Goal: Transaction & Acquisition: Purchase product/service

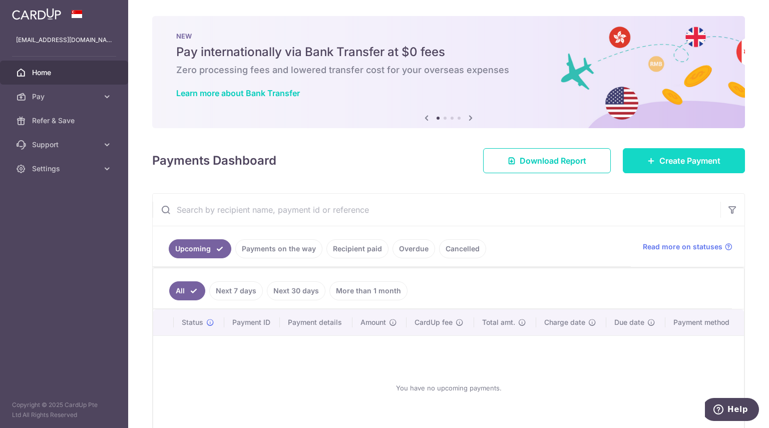
click at [684, 163] on span "Create Payment" at bounding box center [689, 161] width 61 height 12
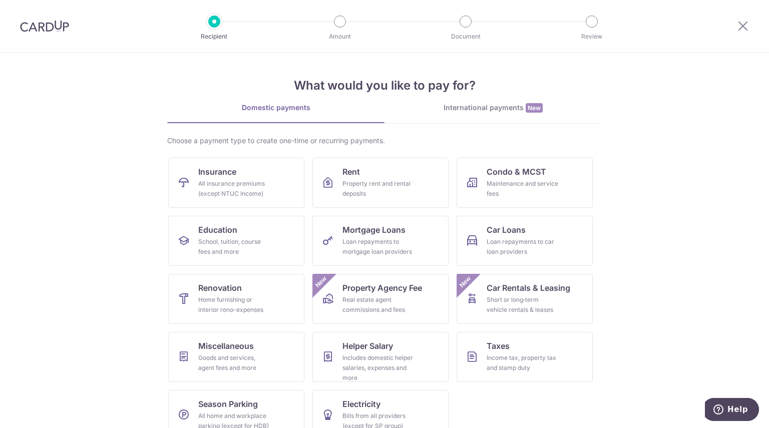
click at [408, 124] on div "Domestic payments International payments New Choose a payment type to create on…" at bounding box center [384, 275] width 435 height 345
click at [491, 178] on link "Condo & MCST Maintenance and service fees" at bounding box center [525, 183] width 136 height 50
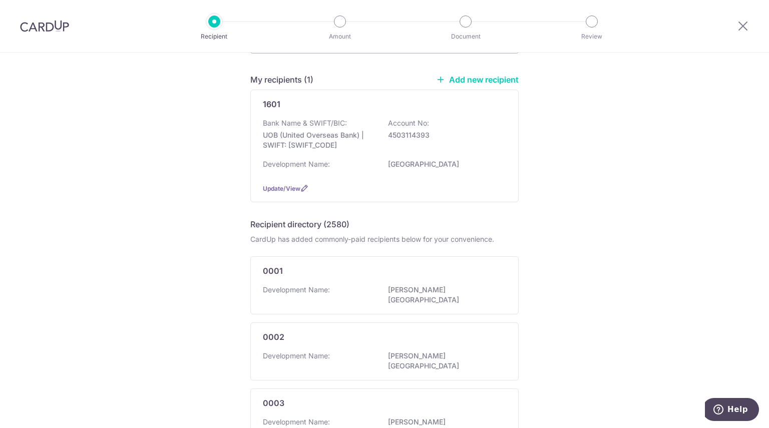
scroll to position [46, 0]
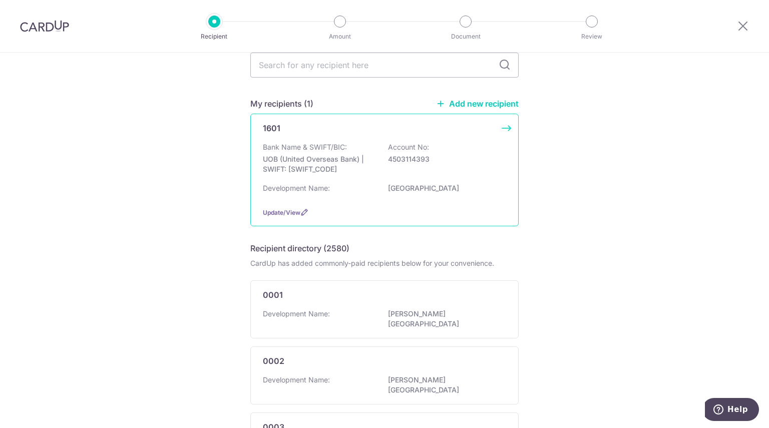
click at [378, 184] on div "Development Name: BUKIT TIMAH SHOPPING CENTRE" at bounding box center [384, 191] width 243 height 16
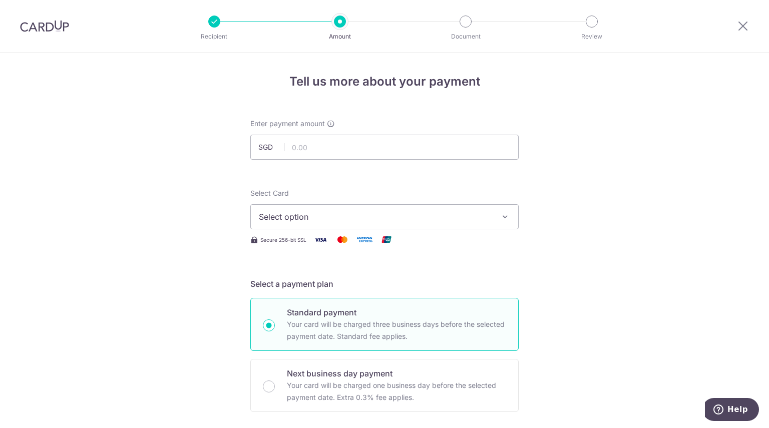
scroll to position [528, 0]
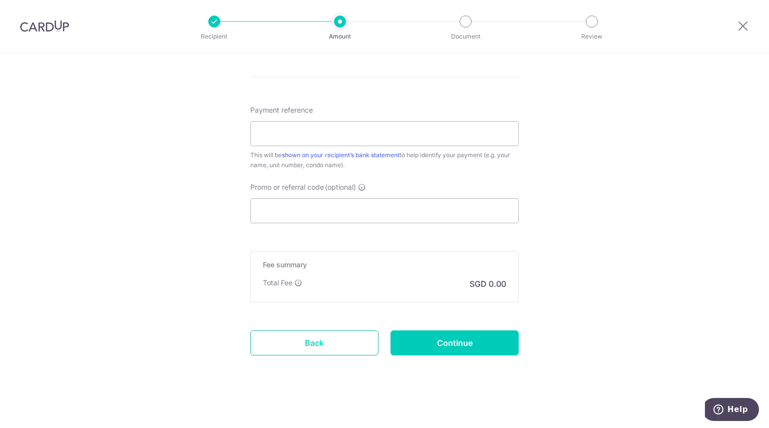
click at [322, 341] on link "Back" at bounding box center [314, 342] width 128 height 25
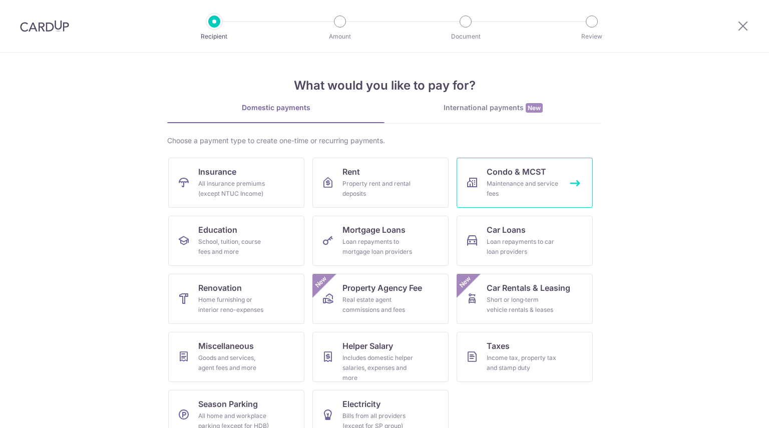
click at [485, 177] on link "Condo & MCST Maintenance and service fees" at bounding box center [525, 183] width 136 height 50
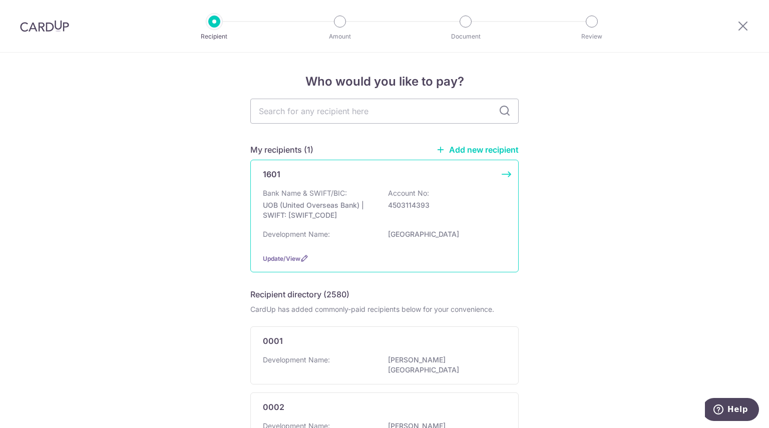
click at [502, 177] on div "1601 Bank Name & SWIFT/BIC: UOB (United Overseas Bank) | SWIFT: UOVBSGSGXXX Acc…" at bounding box center [384, 216] width 268 height 113
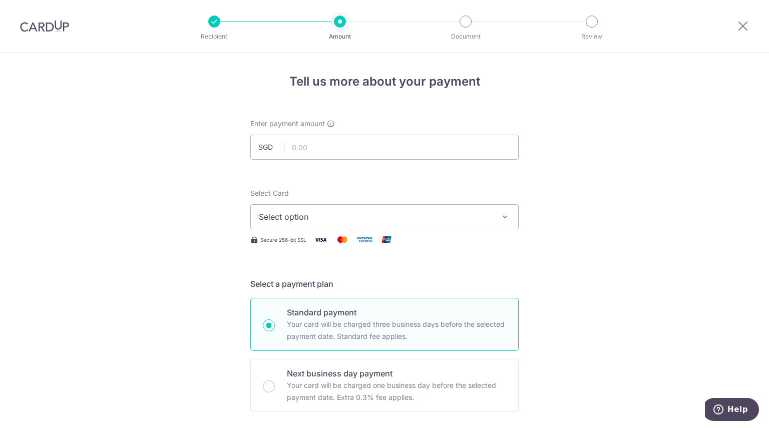
scroll to position [528, 0]
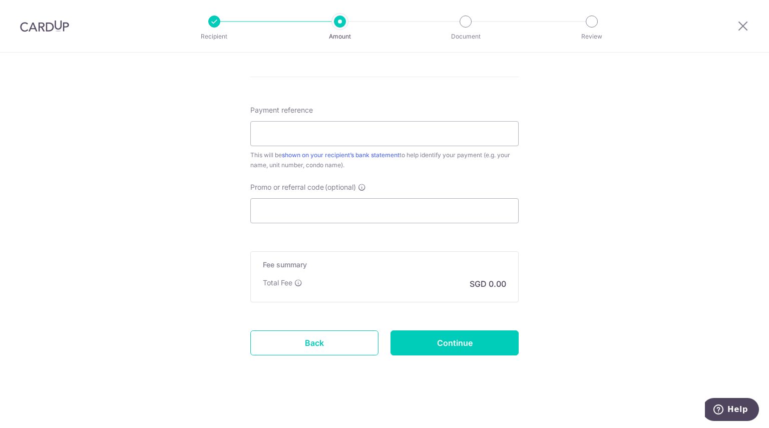
click at [349, 341] on link "Back" at bounding box center [314, 342] width 128 height 25
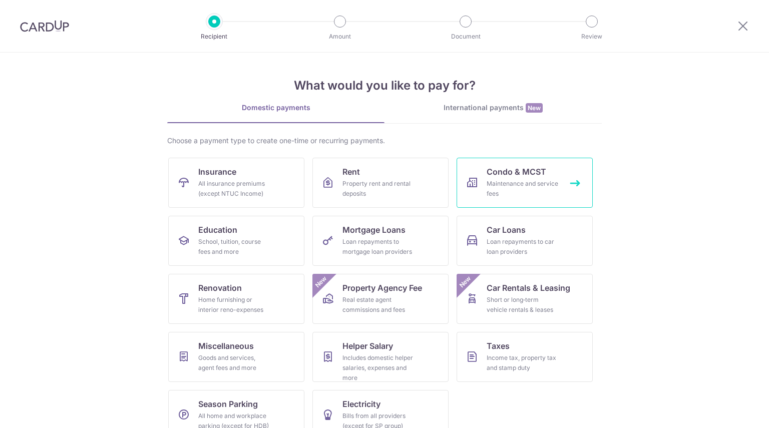
click at [501, 179] on div "Maintenance and service fees" at bounding box center [523, 189] width 72 height 20
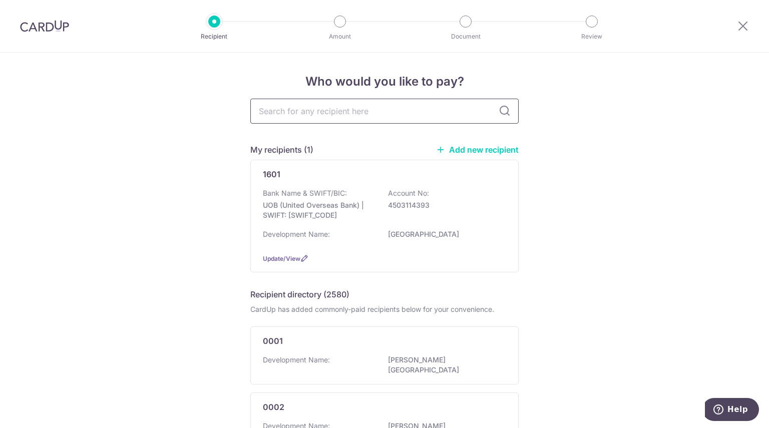
click at [351, 114] on input "text" at bounding box center [384, 111] width 268 height 25
type input "4167"
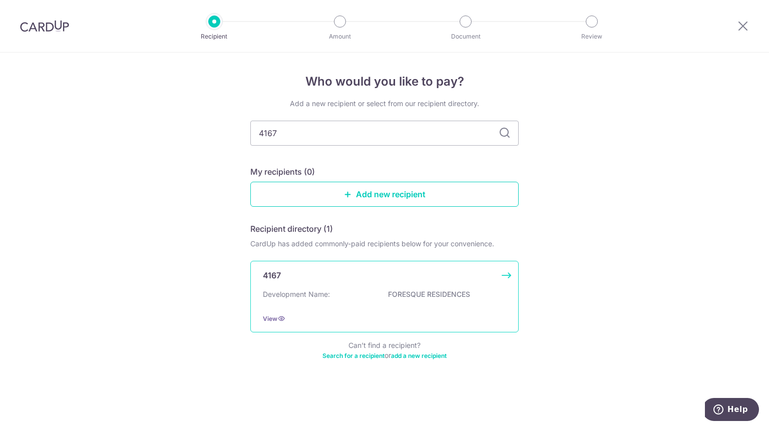
click at [386, 296] on div "Development Name: FORESQUE RESIDENCES" at bounding box center [384, 297] width 243 height 16
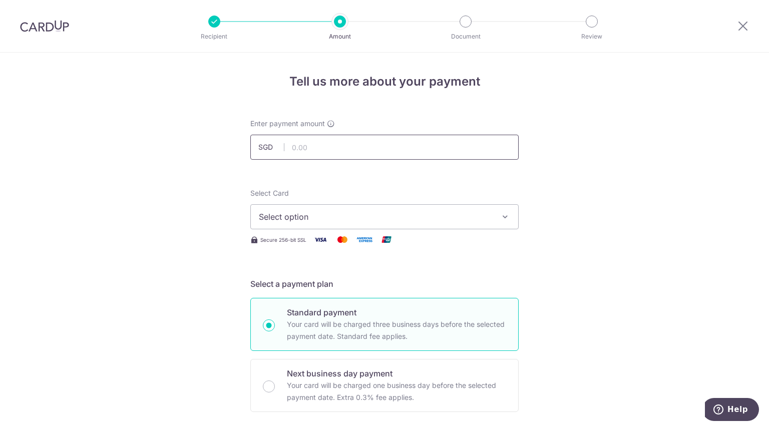
click at [338, 137] on input "text" at bounding box center [384, 147] width 268 height 25
type input "1,167.39"
click at [420, 209] on button "Select option" at bounding box center [384, 216] width 268 height 25
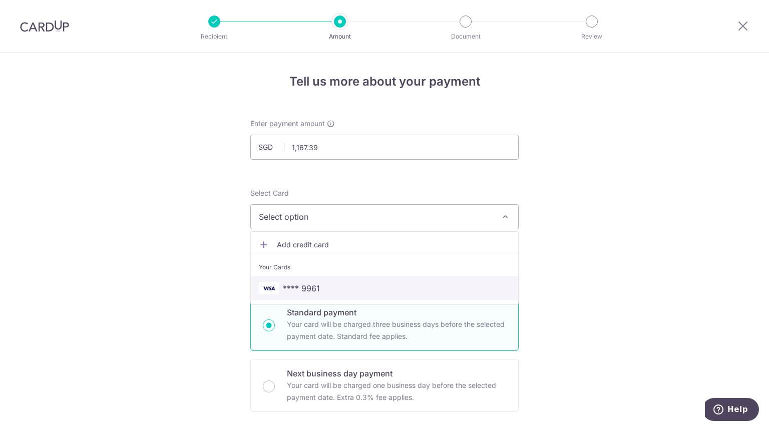
click at [329, 287] on span "**** 9961" at bounding box center [384, 288] width 251 height 12
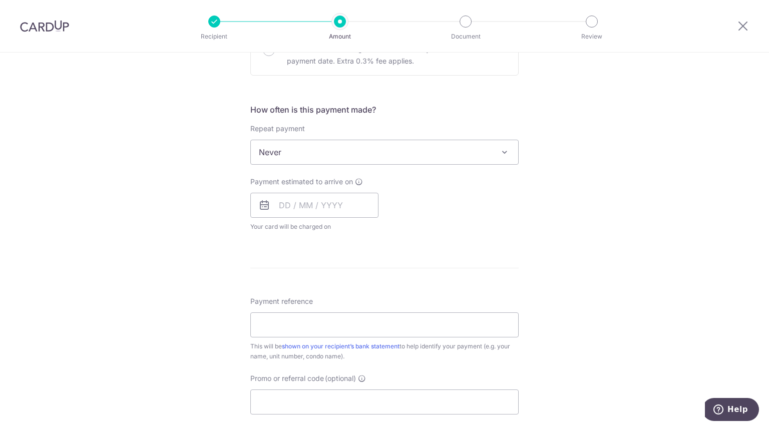
scroll to position [332, 0]
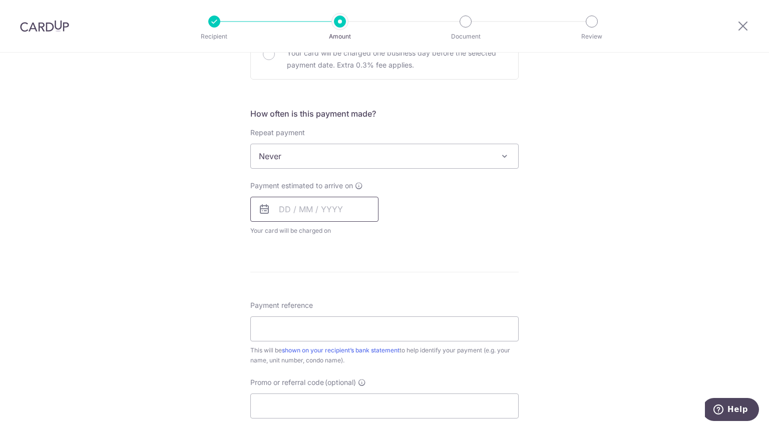
click at [283, 209] on input "text" at bounding box center [314, 209] width 128 height 25
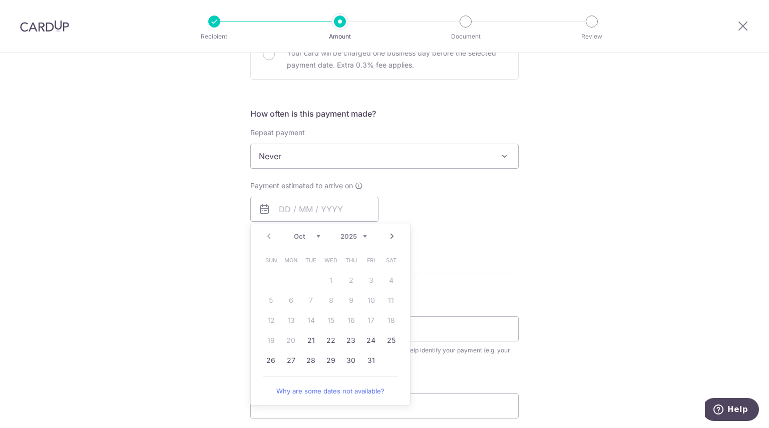
click at [301, 331] on td "21" at bounding box center [311, 340] width 20 height 20
type input "21/10/2025"
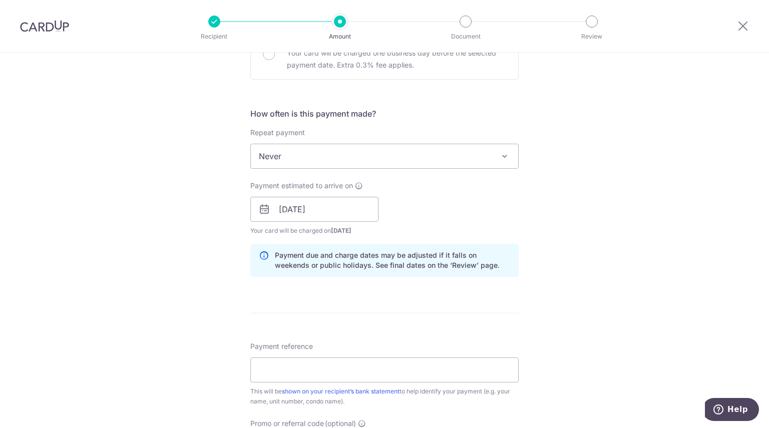
click at [307, 341] on span "Payment reference" at bounding box center [281, 346] width 63 height 10
click at [307, 357] on input "Payment reference" at bounding box center [384, 369] width 268 height 25
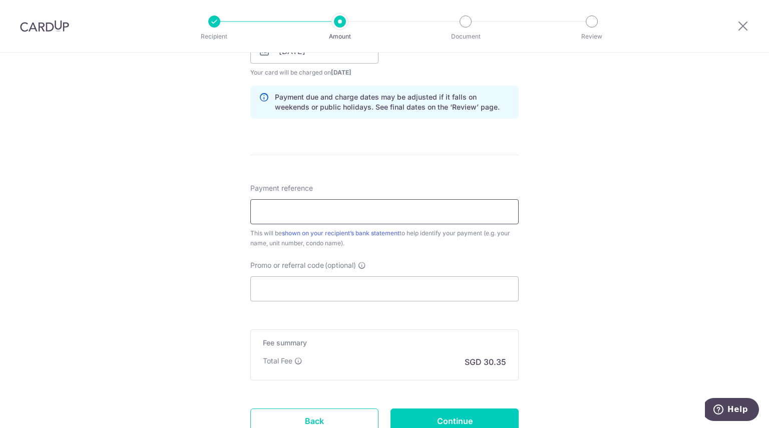
scroll to position [490, 0]
type input "Blk 109 / 08-22"
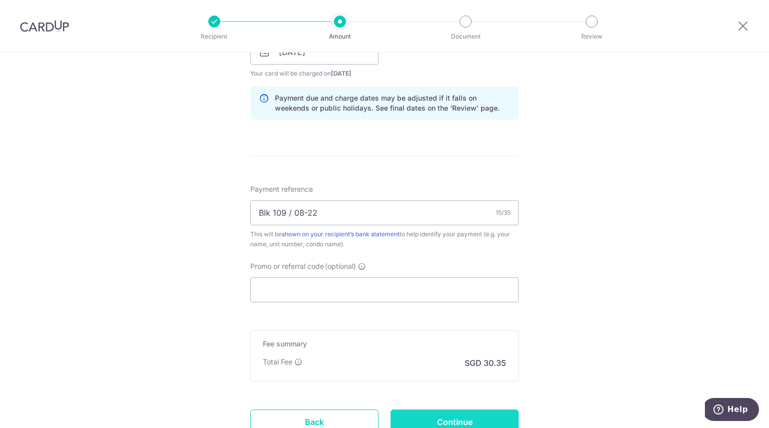
click at [475, 419] on input "Continue" at bounding box center [454, 422] width 128 height 25
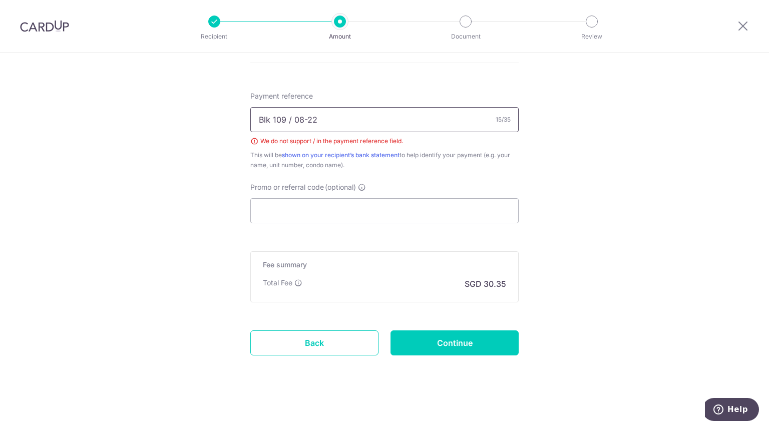
click at [303, 121] on input "Blk 109 / 08-22" at bounding box center [384, 119] width 268 height 25
type input "Blk 109 / 0822"
click at [437, 347] on input "Continue" at bounding box center [454, 342] width 128 height 25
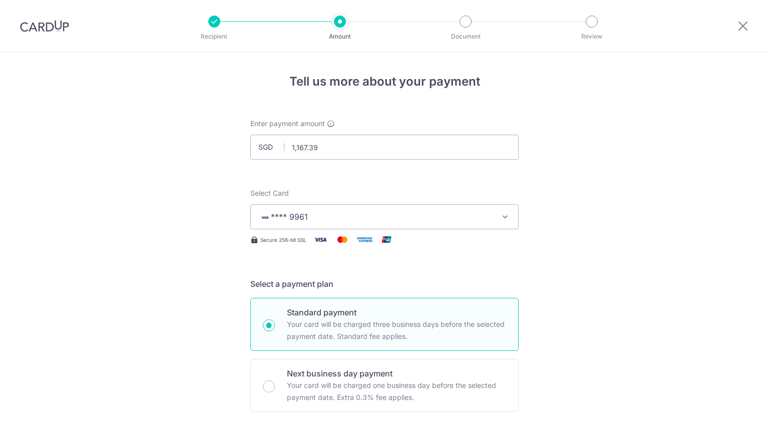
scroll to position [583, 0]
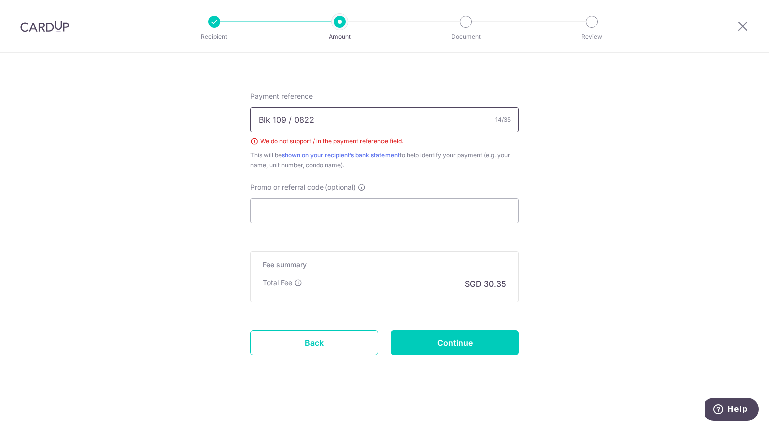
click at [291, 119] on input "Blk 109 / 0822" at bounding box center [384, 119] width 268 height 25
type input "Blk [PHONE_NUMBER]"
click at [474, 342] on input "Continue" at bounding box center [454, 342] width 128 height 25
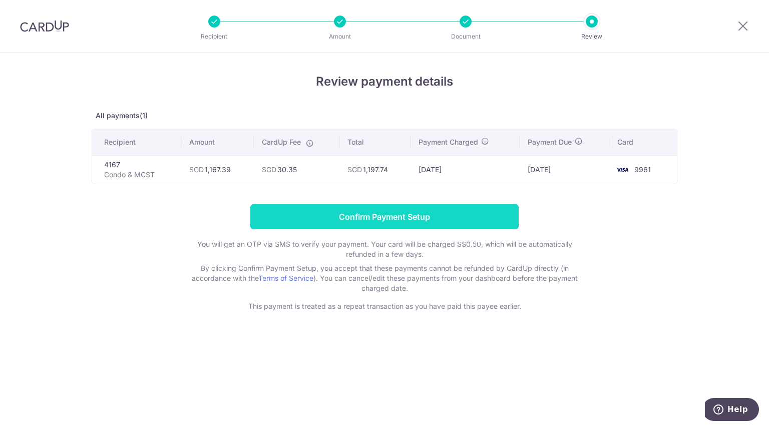
click at [407, 207] on input "Confirm Payment Setup" at bounding box center [384, 216] width 268 height 25
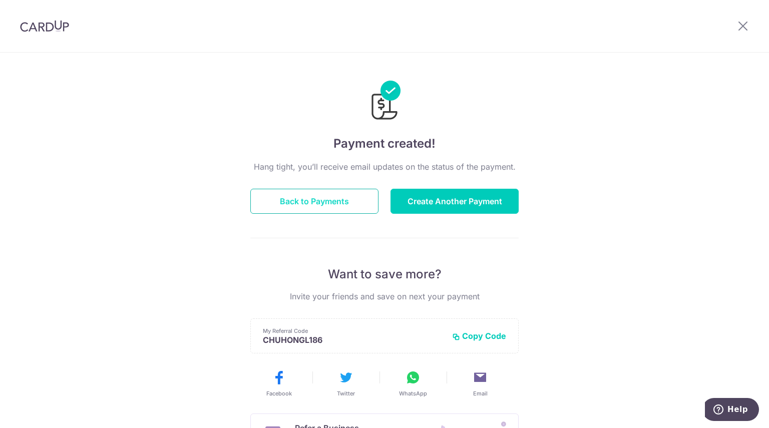
click at [343, 203] on button "Back to Payments" at bounding box center [314, 201] width 128 height 25
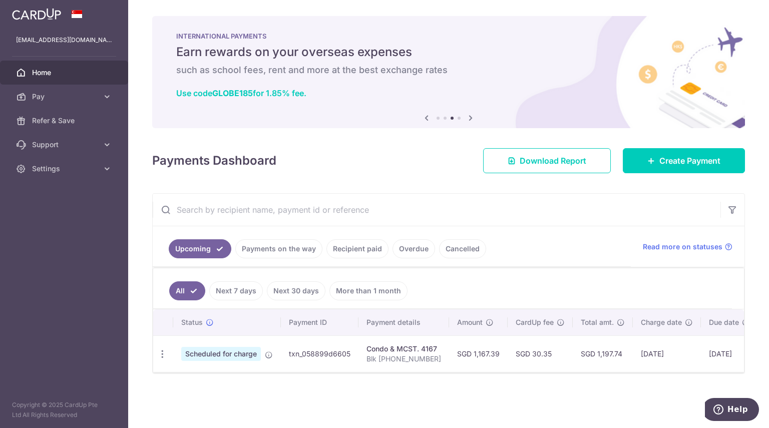
click at [362, 248] on link "Recipient paid" at bounding box center [357, 248] width 62 height 19
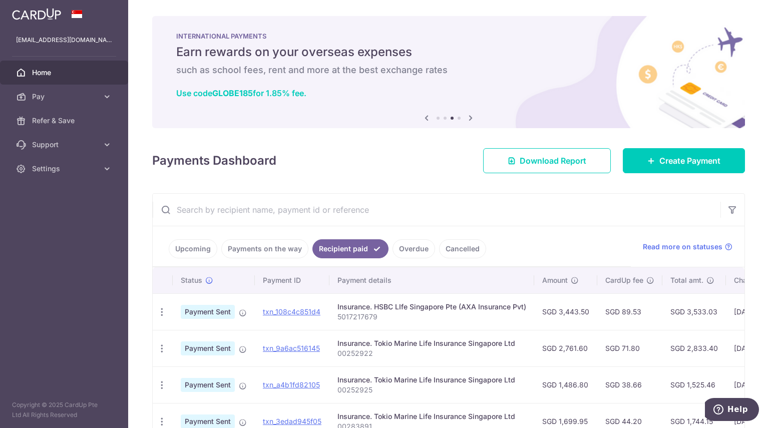
click at [297, 253] on link "Payments on the way" at bounding box center [264, 248] width 87 height 19
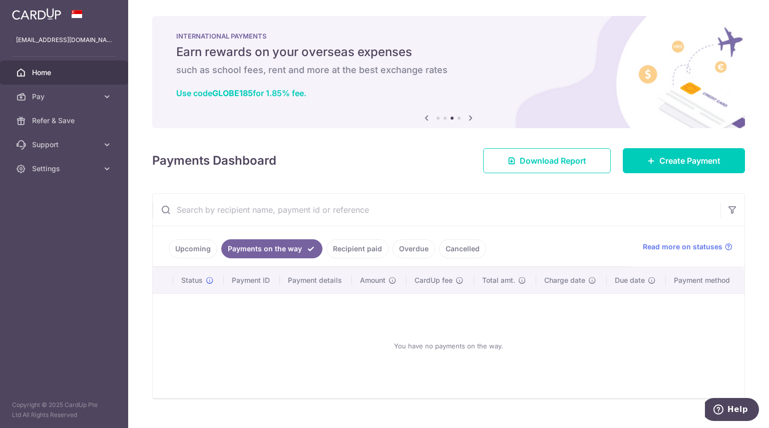
click at [402, 247] on link "Overdue" at bounding box center [413, 248] width 43 height 19
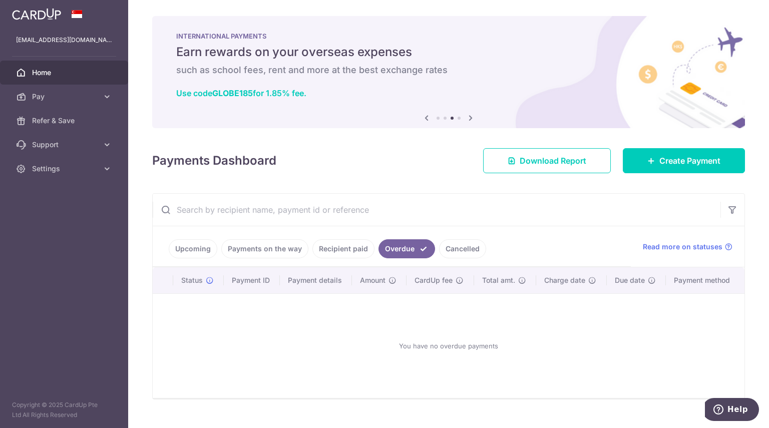
click at [207, 245] on link "Upcoming" at bounding box center [193, 248] width 49 height 19
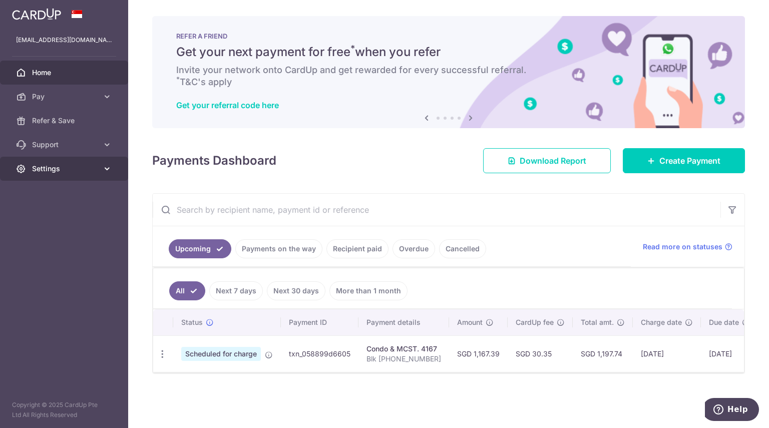
click at [109, 175] on link "Settings" at bounding box center [64, 169] width 128 height 24
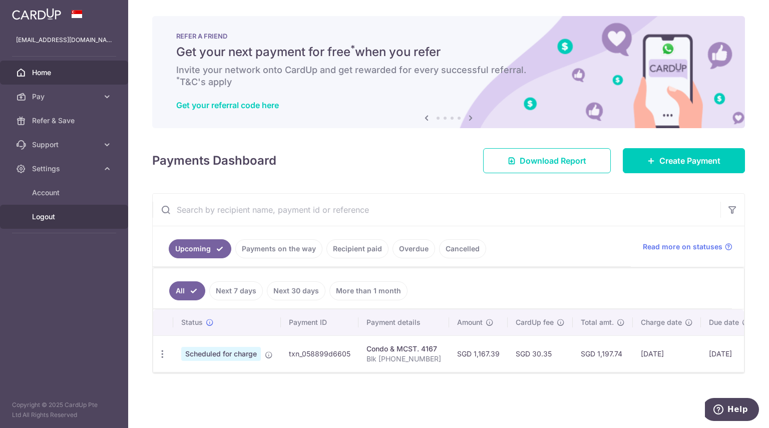
click at [40, 220] on span "Logout" at bounding box center [65, 217] width 66 height 10
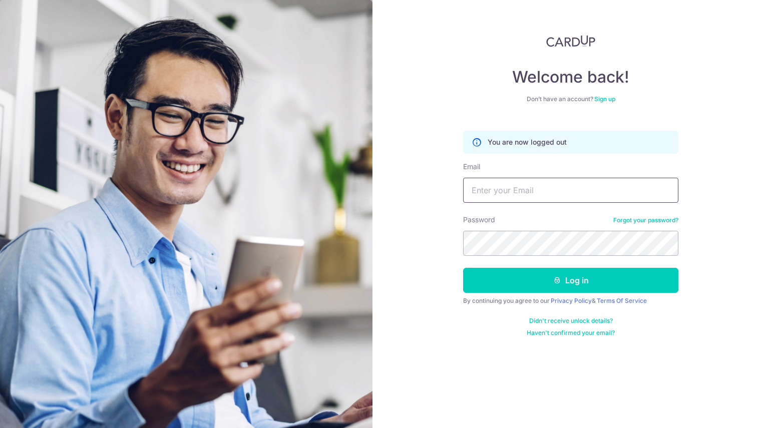
click at [524, 188] on input "Email" at bounding box center [570, 190] width 215 height 25
type input "[PERSON_NAME][EMAIL_ADDRESS][PERSON_NAME][DOMAIN_NAME]"
click at [463, 268] on button "Log in" at bounding box center [570, 280] width 215 height 25
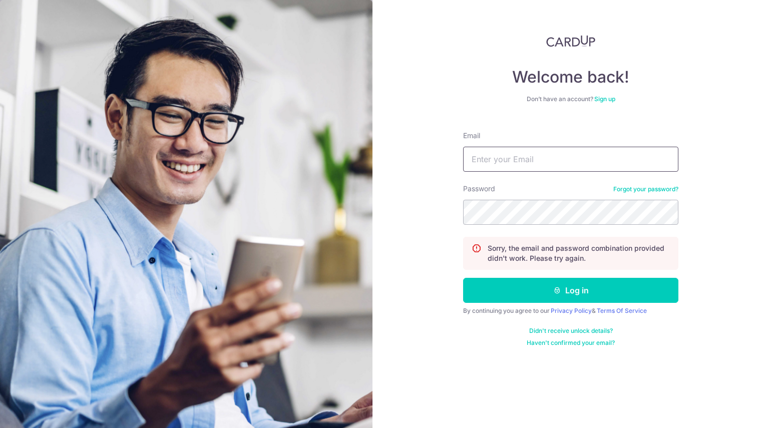
click at [531, 155] on input "Email" at bounding box center [570, 159] width 215 height 25
type input "[PERSON_NAME][EMAIL_ADDRESS][PERSON_NAME][DOMAIN_NAME]"
click at [463, 278] on button "Log in" at bounding box center [570, 290] width 215 height 25
